Goal: Information Seeking & Learning: Learn about a topic

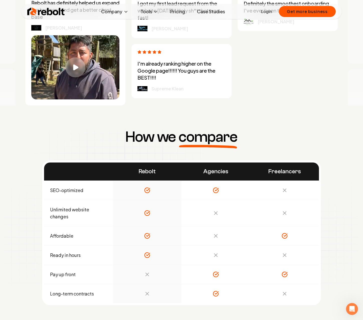
scroll to position [1713, 0]
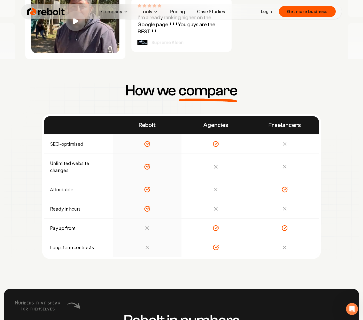
click at [181, 13] on link "Pricing" at bounding box center [177, 12] width 23 height 10
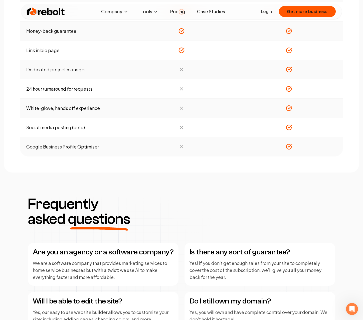
scroll to position [627, 0]
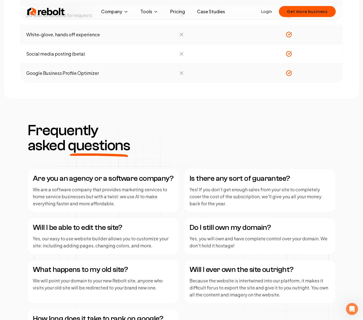
click at [221, 15] on link "Case Studies" at bounding box center [211, 12] width 36 height 10
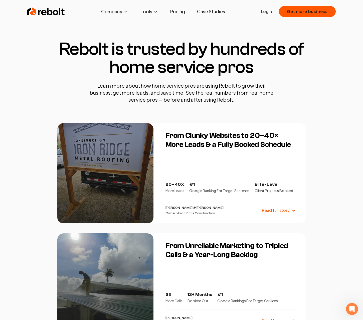
click at [280, 210] on p "Read full story" at bounding box center [276, 211] width 28 height 6
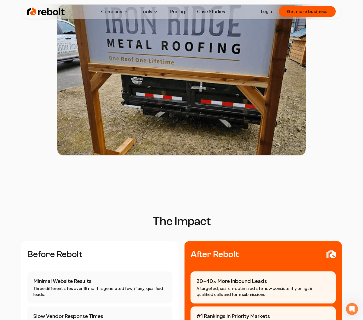
scroll to position [167, 0]
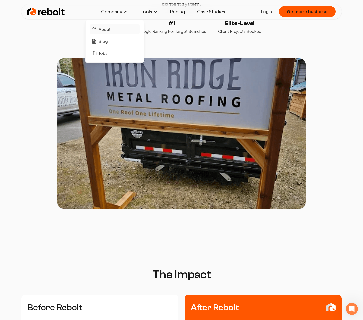
click at [108, 28] on span "About" at bounding box center [105, 29] width 12 height 6
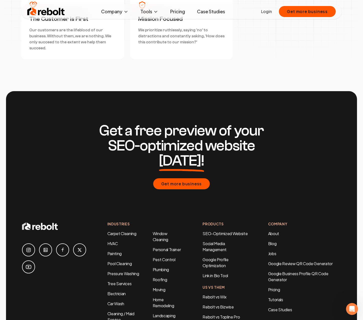
scroll to position [1462, 0]
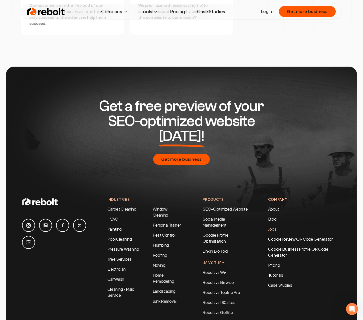
click at [277, 227] on link "Jobs" at bounding box center [272, 229] width 8 height 5
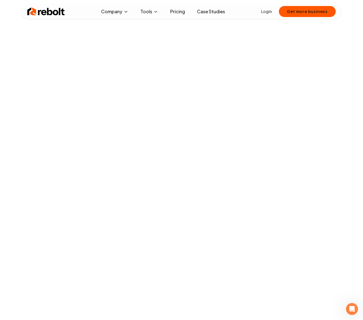
scroll to position [108, 0]
click at [216, 8] on link "Case Studies" at bounding box center [211, 12] width 36 height 10
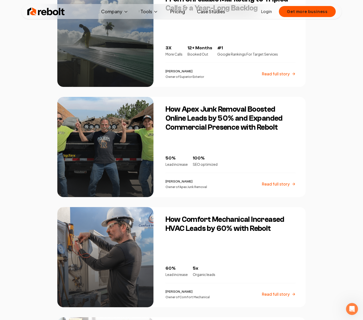
scroll to position [292, 0]
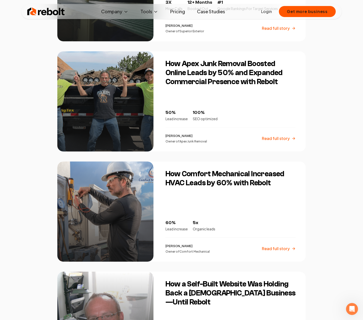
click at [238, 81] on h3 "How Apex Junk Removal Boosted Online Leads by 50% and Expanded Commercial Prese…" at bounding box center [231, 72] width 130 height 27
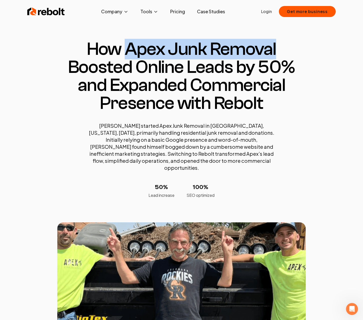
drag, startPoint x: 128, startPoint y: 50, endPoint x: 283, endPoint y: 50, distance: 155.9
click at [283, 50] on h1 "How Apex Junk Removal Boosted Online Leads by 50% and Expanded Commercial Prese…" at bounding box center [181, 76] width 249 height 72
copy h1 "Apex Junk Removal"
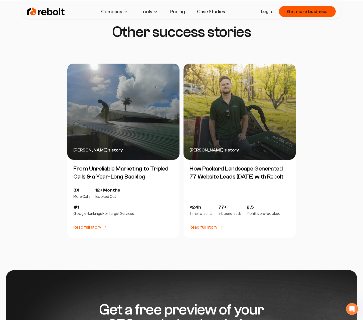
scroll to position [1128, 0]
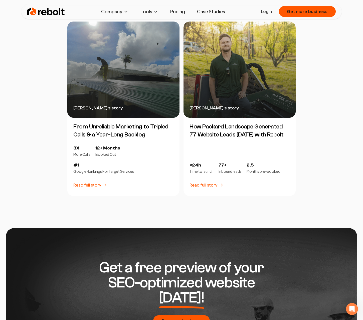
click at [139, 126] on h3 "From Unreliable Marketing to Tripled Calls & a Year-Long Backlog" at bounding box center [123, 131] width 112 height 16
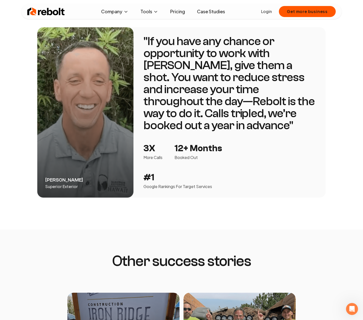
scroll to position [835, 0]
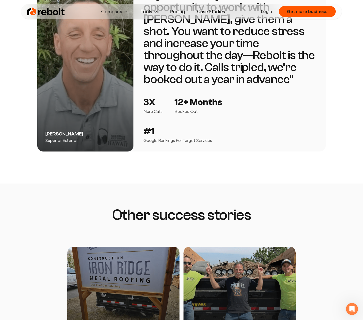
click at [65, 140] on p "Superior Exterior" at bounding box center [61, 141] width 33 height 6
copy p "Superior Exterior"
